Goal: Task Accomplishment & Management: Use online tool/utility

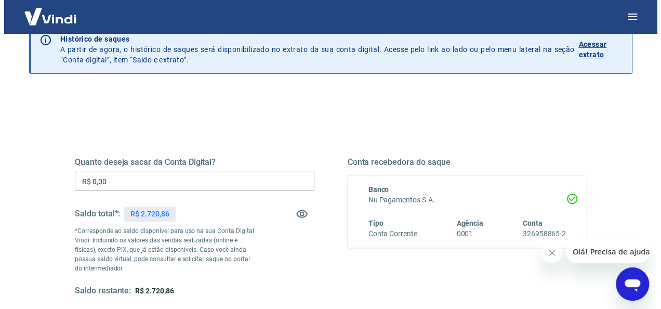
scroll to position [104, 0]
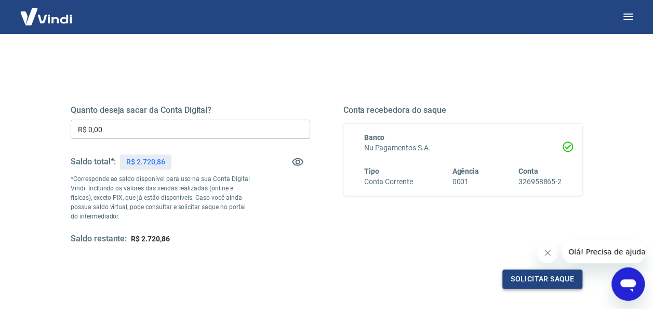
click at [522, 273] on button "Solicitar saque" at bounding box center [543, 278] width 80 height 19
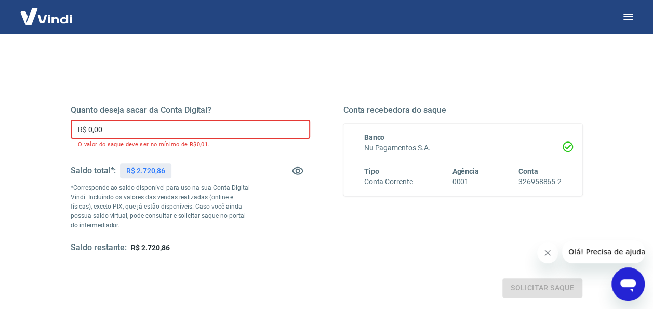
click at [135, 129] on input "R$ 0,00" at bounding box center [191, 129] width 240 height 19
drag, startPoint x: 143, startPoint y: 130, endPoint x: 26, endPoint y: 111, distance: 118.5
click at [26, 111] on div "Quanto deseja sacar da Conta Digital? R$ 0,00 ​ O valor do saque deve ser no mí…" at bounding box center [327, 228] width 604 height 381
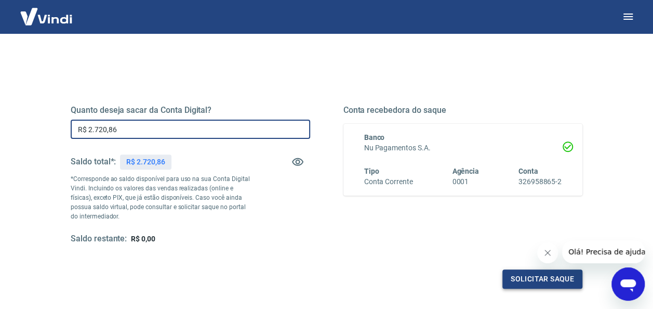
type input "R$ 2.720,86"
click at [529, 279] on button "Solicitar saque" at bounding box center [543, 278] width 80 height 19
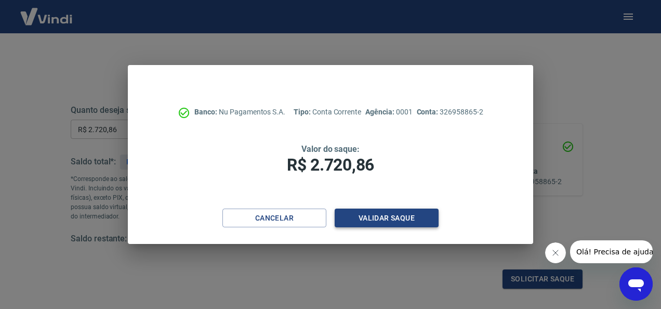
click at [394, 210] on button "Validar saque" at bounding box center [387, 217] width 104 height 19
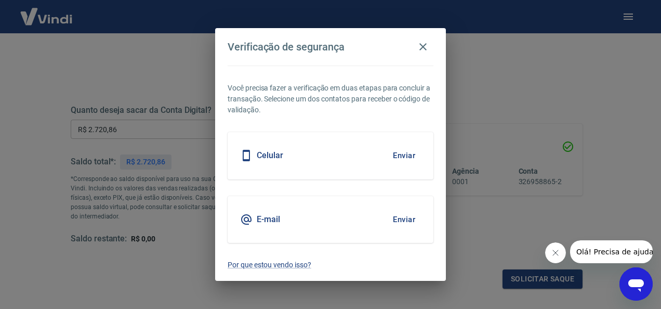
click at [304, 215] on div "E-mail Enviar" at bounding box center [331, 219] width 206 height 47
click at [412, 220] on button "Enviar" at bounding box center [404, 219] width 34 height 22
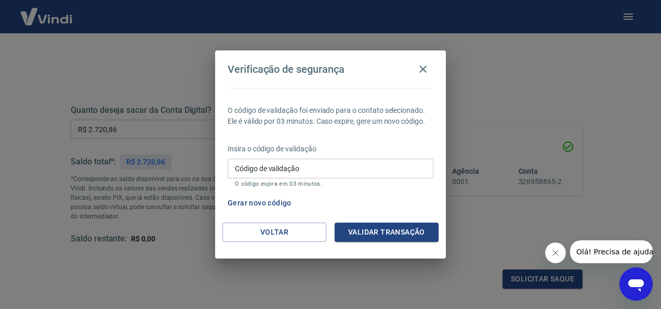
click at [311, 175] on input "Código de validação" at bounding box center [331, 168] width 206 height 19
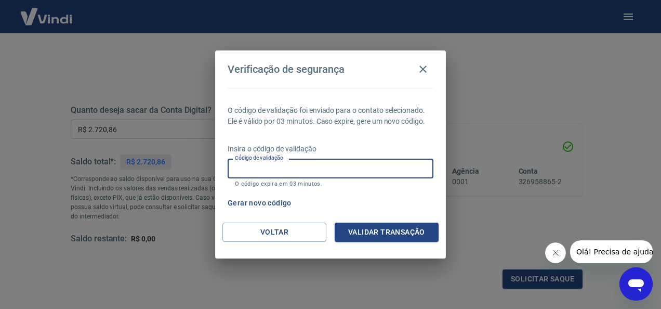
paste input "270260"
type input "270260"
click at [383, 237] on button "Validar transação" at bounding box center [387, 231] width 104 height 19
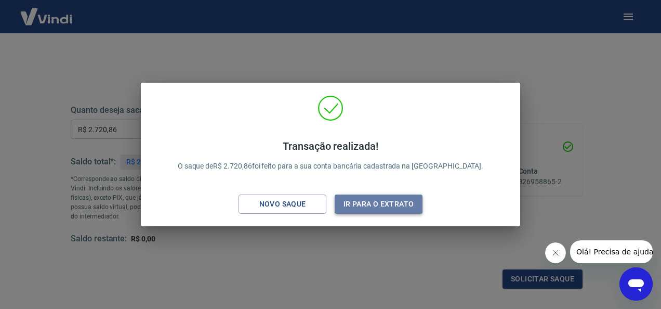
click at [391, 204] on button "Ir para o extrato" at bounding box center [379, 203] width 88 height 19
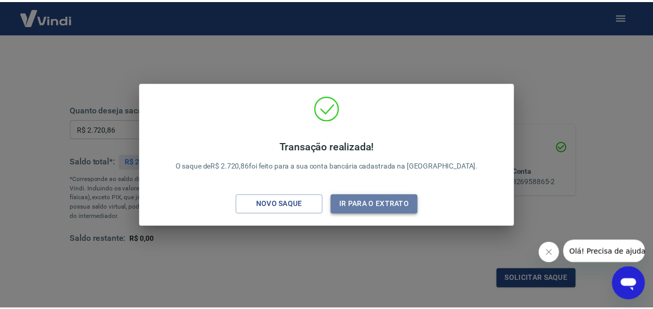
scroll to position [1, 0]
